Goal: Find specific page/section: Find specific page/section

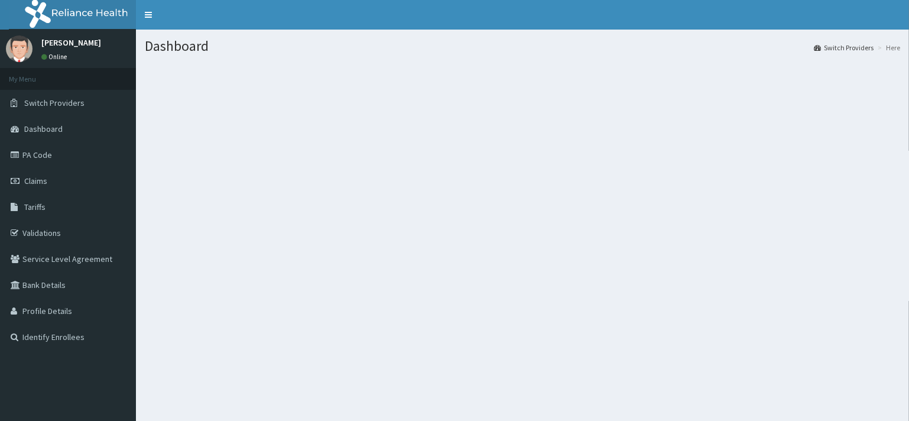
click at [649, 162] on section at bounding box center [522, 128] width 773 height 148
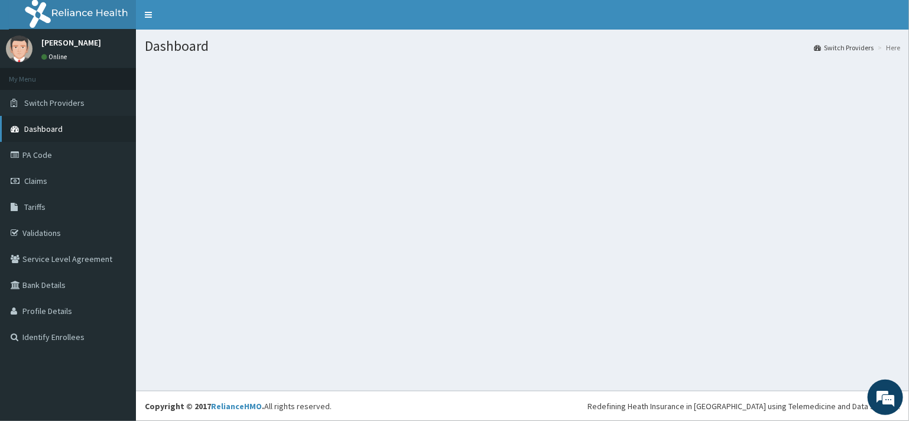
click at [47, 132] on span "Dashboard" at bounding box center [43, 129] width 38 height 11
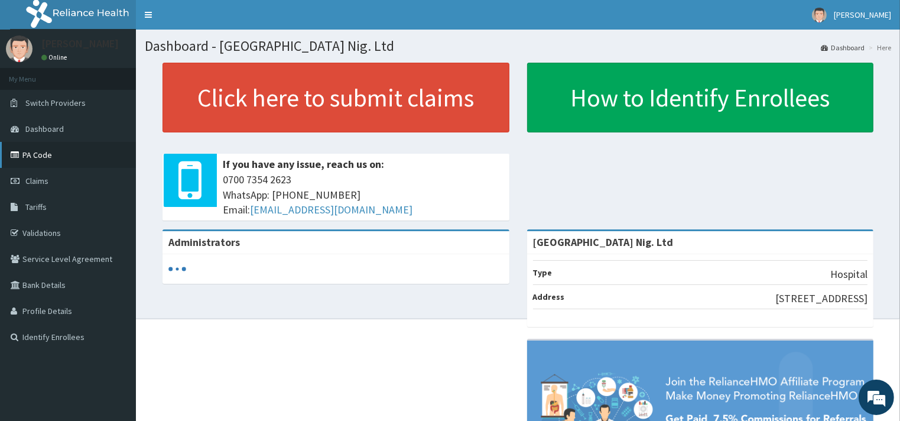
click at [28, 157] on link "PA Code" at bounding box center [68, 155] width 136 height 26
